Goal: Information Seeking & Learning: Learn about a topic

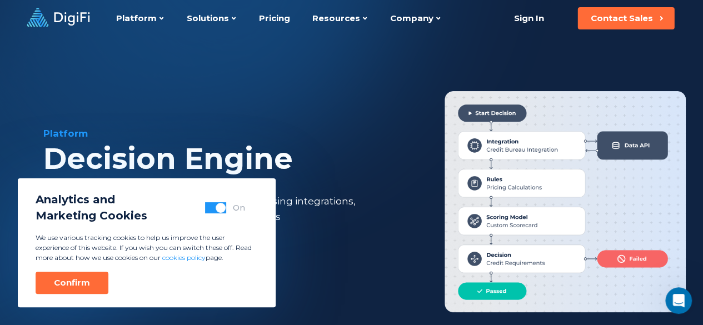
drag, startPoint x: 59, startPoint y: 286, endPoint x: 81, endPoint y: 280, distance: 23.1
click at [59, 286] on div "Confirm" at bounding box center [72, 282] width 36 height 11
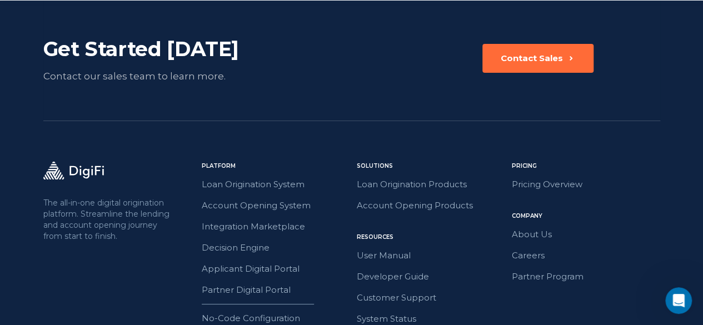
scroll to position [2112, 0]
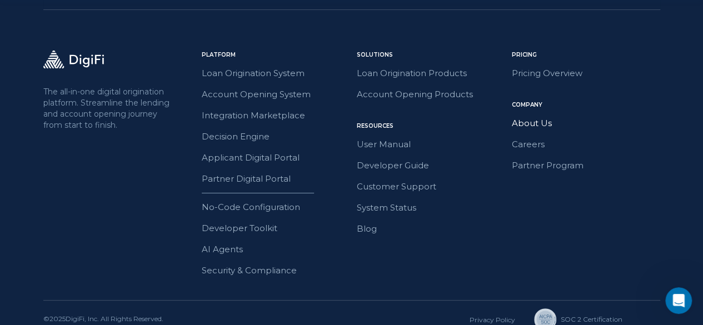
click at [535, 124] on link "About Us" at bounding box center [586, 123] width 148 height 14
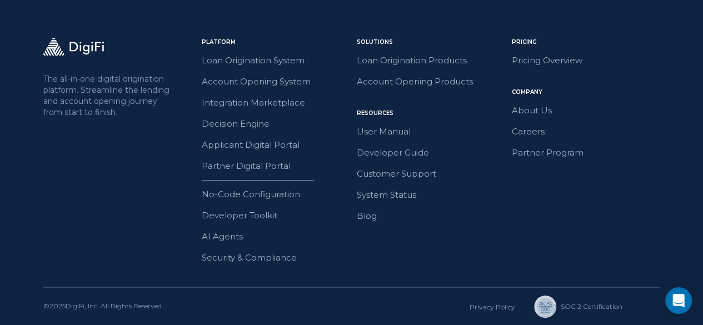
scroll to position [1915, 0]
drag, startPoint x: 69, startPoint y: 306, endPoint x: 100, endPoint y: 307, distance: 31.2
click at [100, 307] on div "© 2025 DigiFi, Inc. All Rights Reserved." at bounding box center [103, 306] width 120 height 11
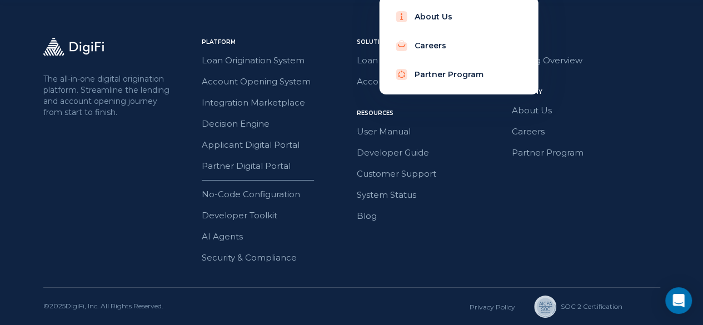
drag, startPoint x: 402, startPoint y: 7, endPoint x: 402, endPoint y: -1, distance: 7.8
